Goal: Register for event/course

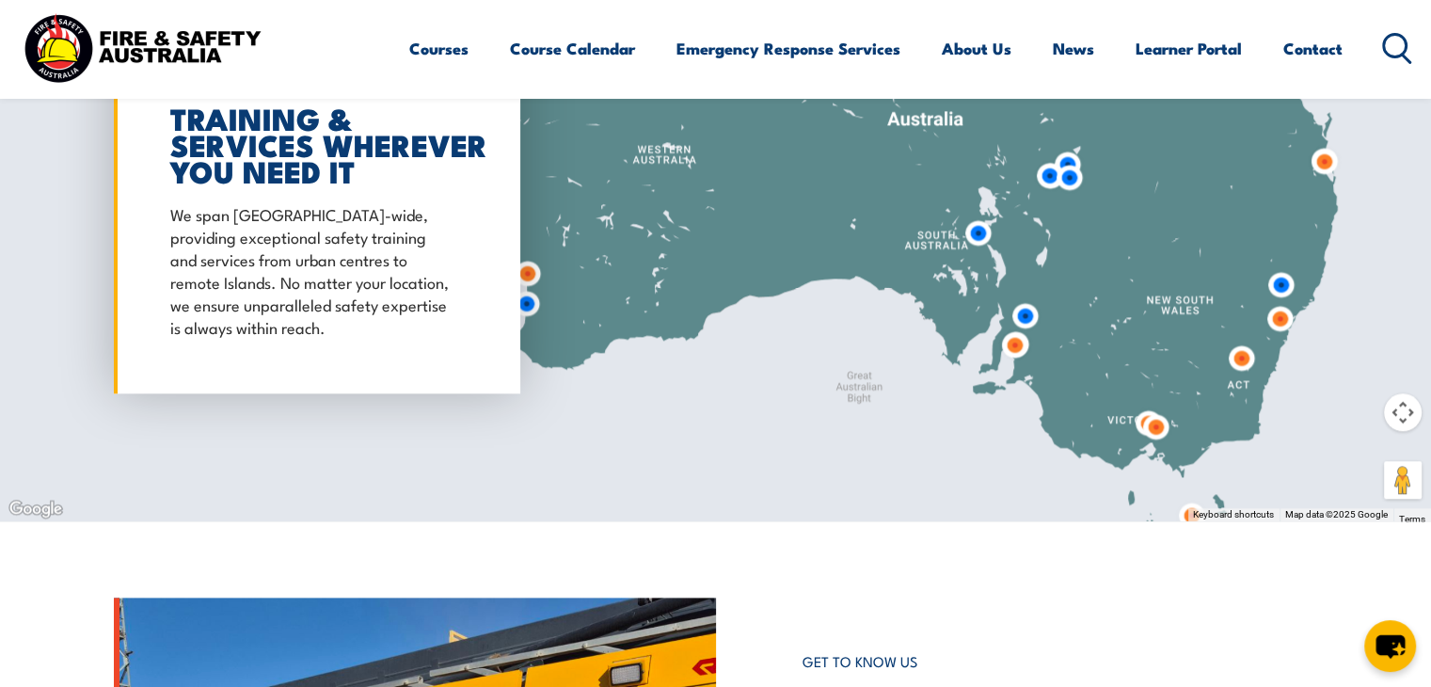
scroll to position [2264, 0]
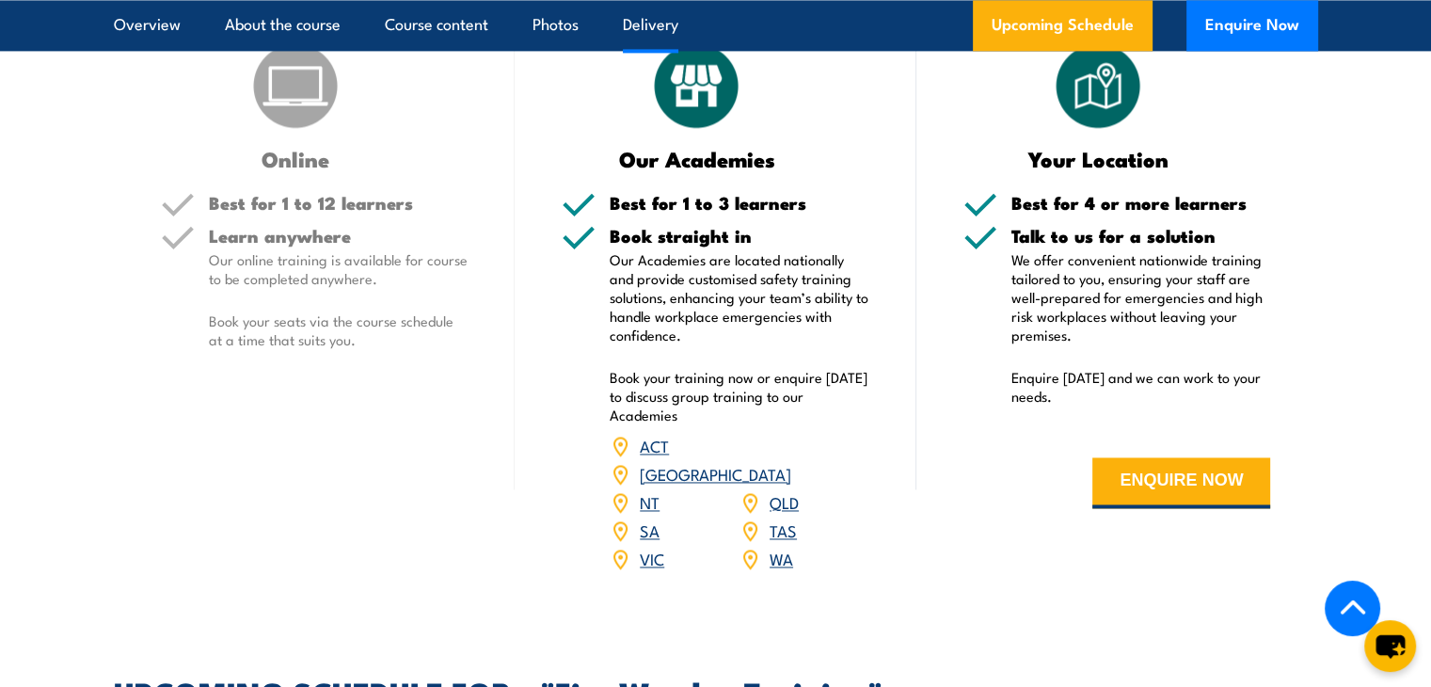
scroll to position [2880, 0]
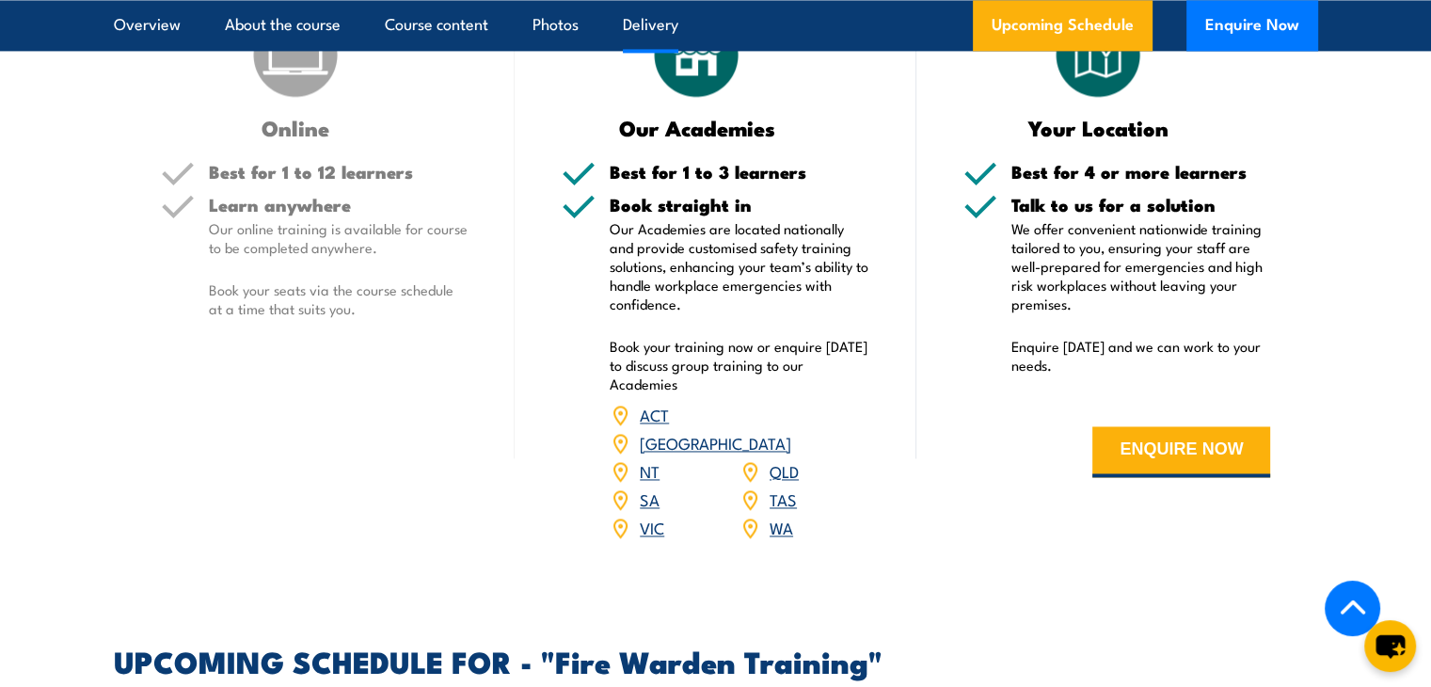
drag, startPoint x: 0, startPoint y: 0, endPoint x: 1443, endPoint y: 168, distance: 1452.9
click at [649, 516] on link "VIC" at bounding box center [652, 527] width 24 height 23
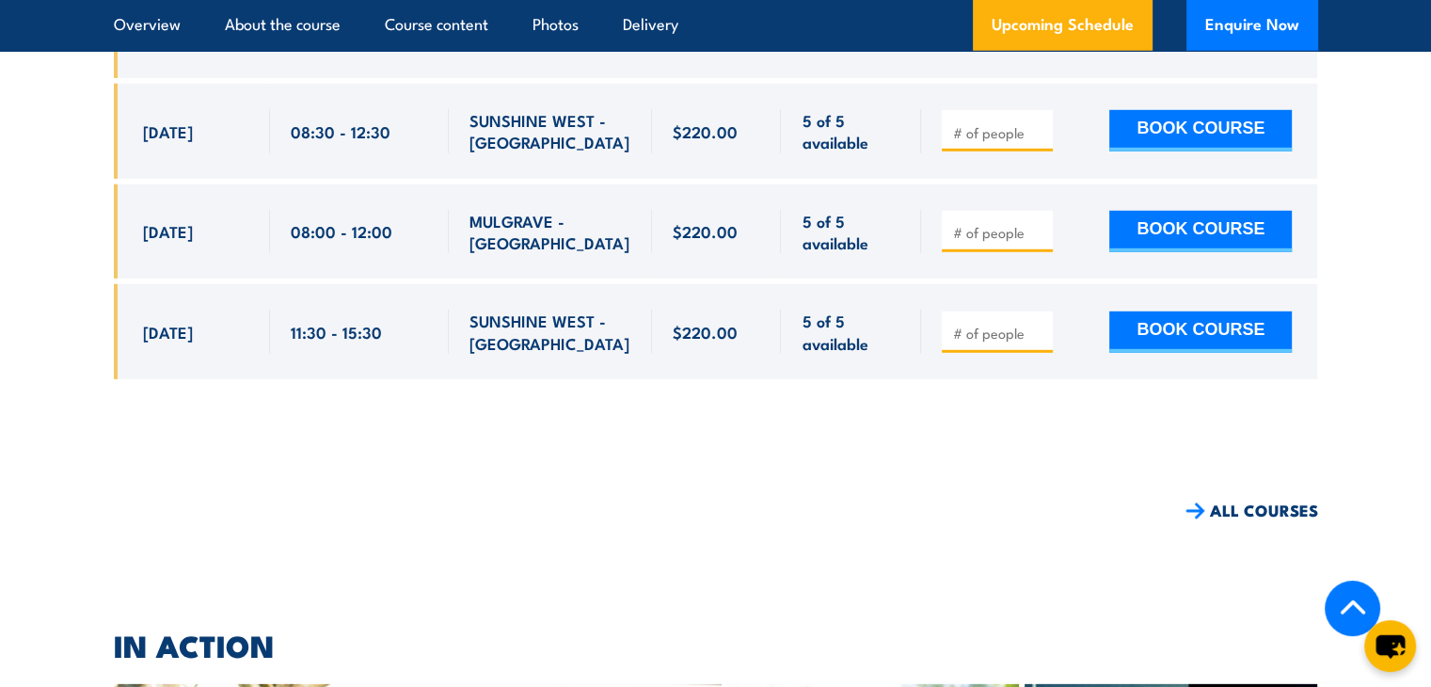
scroll to position [5837, 0]
